Goal: Task Accomplishment & Management: Manage account settings

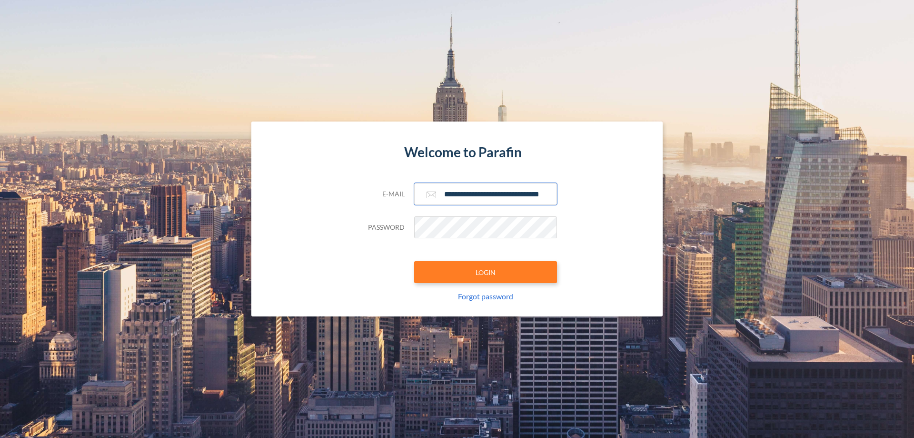
scroll to position [0, 15]
type input "**********"
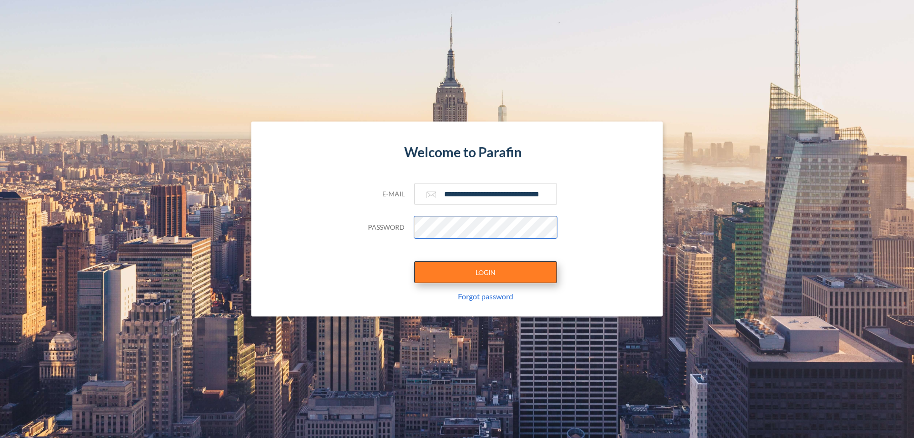
scroll to position [0, 0]
click at [486, 272] on button "LOGIN" at bounding box center [485, 272] width 143 height 22
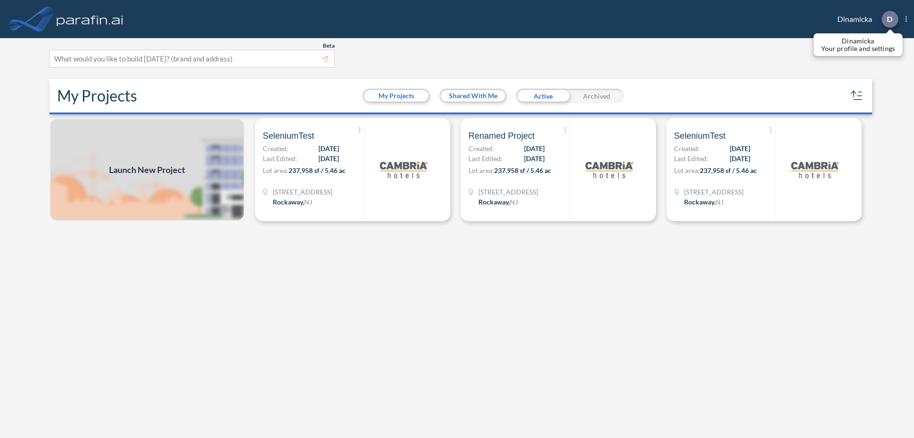
click at [890, 19] on p "D" at bounding box center [890, 19] width 6 height 9
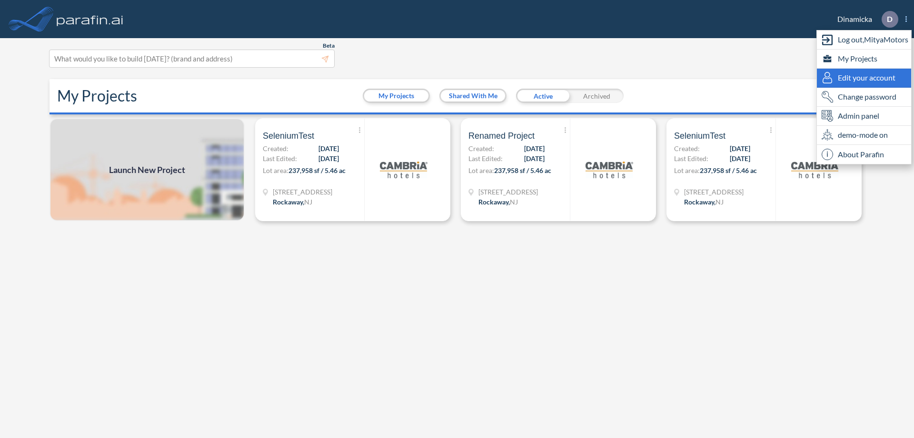
click at [864, 78] on span "Edit your account" at bounding box center [867, 77] width 58 height 11
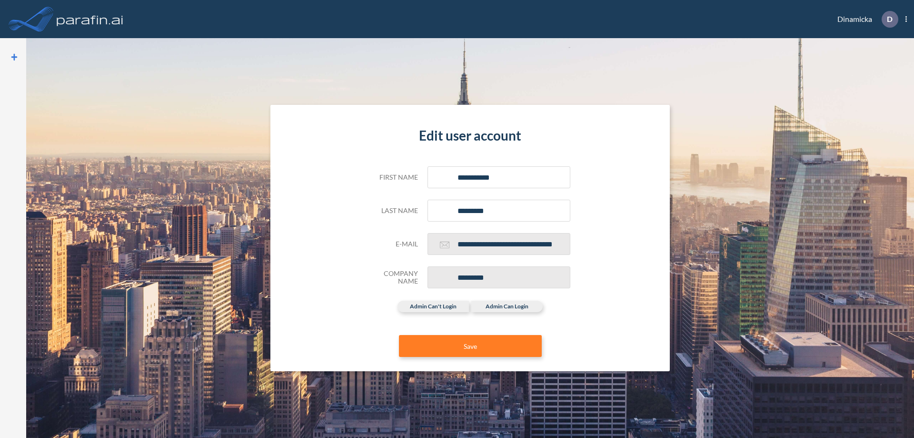
click at [13, 57] on icon at bounding box center [14, 57] width 6 height 7
